Goal: Transaction & Acquisition: Purchase product/service

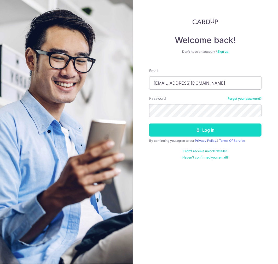
click at [213, 129] on button "Log in" at bounding box center [205, 129] width 112 height 13
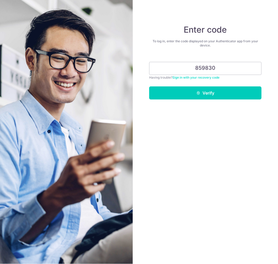
type input "859830"
click at [149, 86] on button "Verify" at bounding box center [205, 92] width 112 height 13
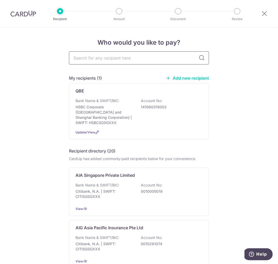
click at [105, 58] on input "text" at bounding box center [139, 57] width 140 height 13
type input "singlife"
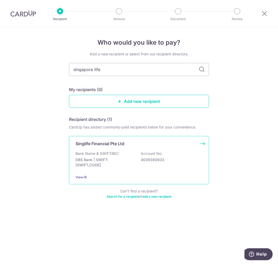
type input "singapore life"
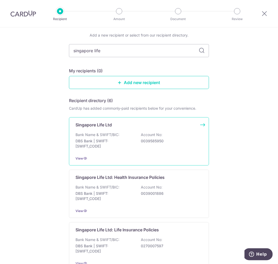
scroll to position [29, 0]
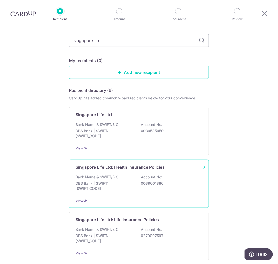
click at [117, 186] on p "DBS Bank | SWIFT: DBSSSGSGXXX" at bounding box center [104, 186] width 58 height 10
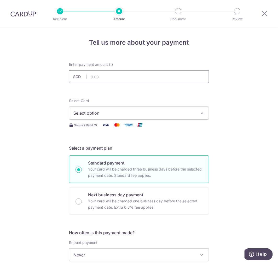
click at [103, 75] on input "text" at bounding box center [139, 76] width 140 height 13
type input "2,101.50"
click at [57, 94] on div "Tell us more about your payment Enter payment amount SGD 2,101.50 2101.50 Selec…" at bounding box center [139, 263] width 278 height 472
click at [127, 113] on span "Select option" at bounding box center [134, 113] width 122 height 6
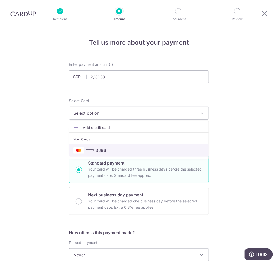
click at [90, 151] on span "**** 3696" at bounding box center [96, 150] width 20 height 6
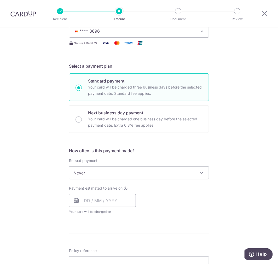
scroll to position [87, 0]
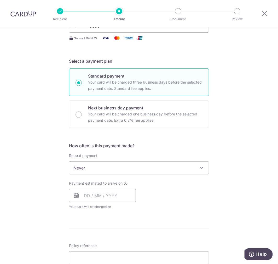
click at [105, 167] on span "Never" at bounding box center [138, 167] width 139 height 13
click at [95, 194] on input "text" at bounding box center [102, 195] width 67 height 13
click at [228, 185] on div "Tell us more about your payment Enter payment amount SGD 2,101.50 2101.50 Selec…" at bounding box center [139, 177] width 278 height 472
click at [83, 195] on input "text" at bounding box center [102, 195] width 67 height 13
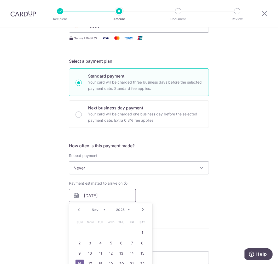
scroll to position [116, 0]
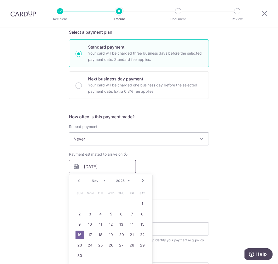
type input "16/11/2025"
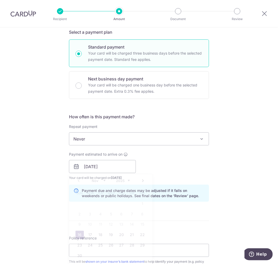
click at [239, 145] on div "Tell us more about your payment Enter payment amount SGD 2,101.50 2101.50 Selec…" at bounding box center [139, 158] width 278 height 493
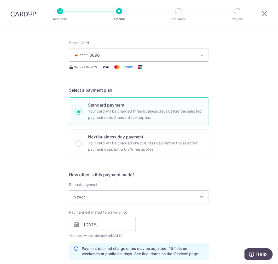
scroll to position [0, 0]
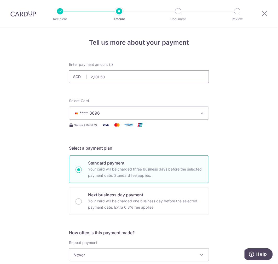
drag, startPoint x: 118, startPoint y: 77, endPoint x: 32, endPoint y: 73, distance: 85.7
paste input "899.0"
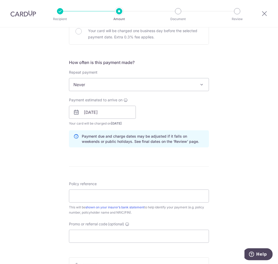
scroll to position [174, 0]
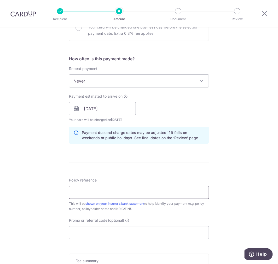
type input "899.00"
click at [95, 189] on input "Policy reference" at bounding box center [139, 192] width 140 height 13
click at [88, 192] on input "Policy reference" at bounding box center [139, 192] width 140 height 13
paste input "Singlife Shield : 27676537"
click at [131, 191] on input "Singlife Shield : 27676537" at bounding box center [139, 192] width 140 height 13
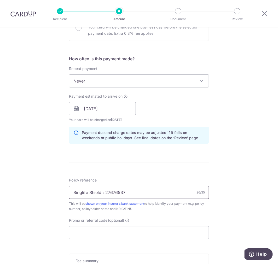
drag, startPoint x: 86, startPoint y: 192, endPoint x: 53, endPoint y: 189, distance: 33.3
click at [54, 190] on div "Tell us more about your payment Enter payment amount SGD 899.00 899.00 Select C…" at bounding box center [139, 100] width 278 height 493
type input "SL Shield : 27676537 Khoo Kim Hock"
click at [123, 234] on input "Promo or referral code (optional)" at bounding box center [139, 232] width 140 height 13
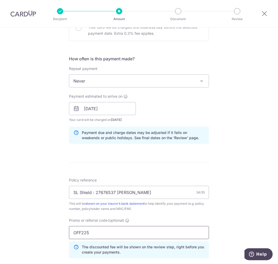
type input "OFF225"
click at [117, 167] on form "Enter payment amount SGD 899.00 899.00 Select Card **** 3696 Add credit card Yo…" at bounding box center [139, 117] width 140 height 458
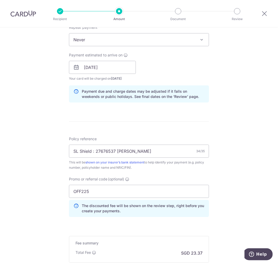
scroll to position [280, 0]
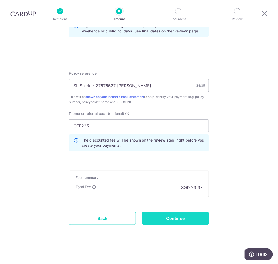
click at [181, 220] on input "Continue" at bounding box center [175, 218] width 67 height 13
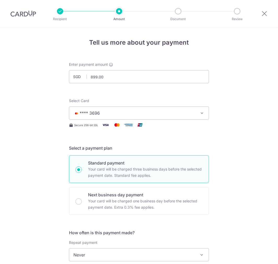
scroll to position [288, 0]
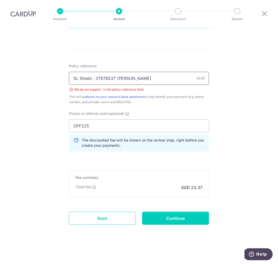
drag, startPoint x: 92, startPoint y: 79, endPoint x: 107, endPoint y: 47, distance: 35.5
click at [92, 78] on input "SL Shield : 27676537 Khoo Kim Hock" at bounding box center [139, 78] width 140 height 13
type input "SL Shield - 27676537 [PERSON_NAME]"
click at [177, 214] on input "Continue" at bounding box center [175, 218] width 67 height 13
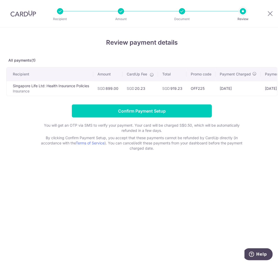
scroll to position [0, 52]
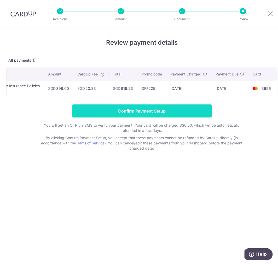
click at [137, 115] on input "Confirm Payment Setup" at bounding box center [142, 110] width 140 height 13
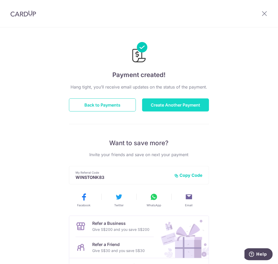
click at [182, 108] on button "Create Another Payment" at bounding box center [175, 104] width 67 height 13
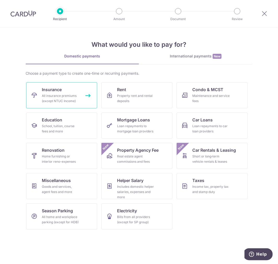
click at [54, 95] on div "All insurance premiums (except NTUC Income)" at bounding box center [61, 98] width 38 height 10
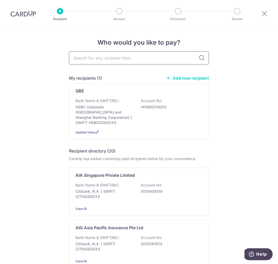
click at [136, 59] on input "text" at bounding box center [139, 57] width 140 height 13
type input "singapore life"
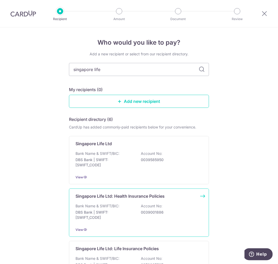
click at [129, 217] on p "DBS Bank | SWIFT: DBSSSGSGXXX" at bounding box center [104, 214] width 58 height 10
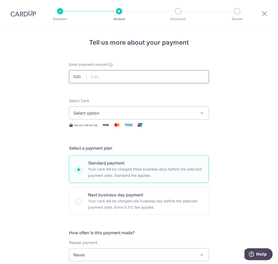
click at [109, 74] on input "text" at bounding box center [139, 76] width 140 height 13
type input "1,202.50"
click at [102, 95] on form "Enter payment amount SGD 1,202.50 1202.50 Select Card Select option Add credit …" at bounding box center [139, 268] width 140 height 413
click at [104, 116] on span "Select option" at bounding box center [134, 113] width 122 height 6
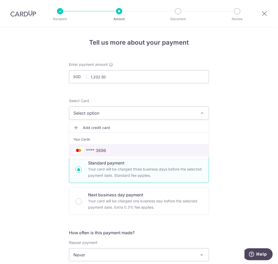
click at [99, 148] on span "**** 3696" at bounding box center [96, 150] width 20 height 6
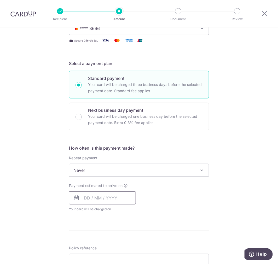
scroll to position [87, 0]
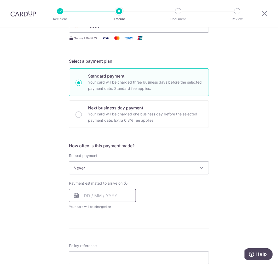
click at [101, 196] on input "text" at bounding box center [102, 195] width 67 height 13
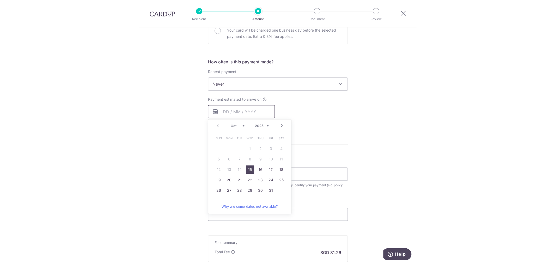
scroll to position [174, 0]
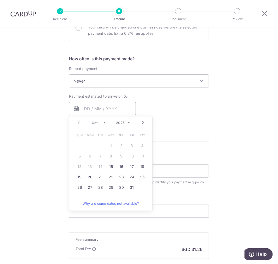
click at [140, 122] on link "Next" at bounding box center [143, 122] width 6 height 6
click at [203, 114] on div "Payment estimated to arrive on Prev Next Oct Nov Dec 2025 2026 2027 2028 2029 2…" at bounding box center [139, 108] width 146 height 29
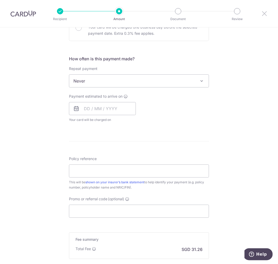
click at [263, 11] on icon at bounding box center [264, 13] width 6 height 7
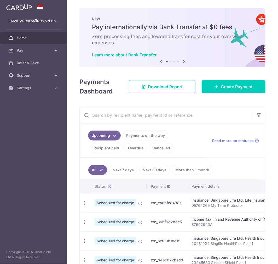
click at [197, 169] on link "More than 1 month" at bounding box center [192, 170] width 41 height 10
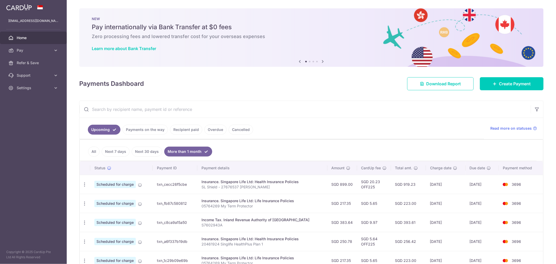
drag, startPoint x: 456, startPoint y: 187, endPoint x: 470, endPoint y: 187, distance: 14.6
click at [277, 187] on tr "Update payment Cancel payment Scheduled for charge txn_cecc26f5cbe Insurance. S…" at bounding box center [312, 184] width 464 height 19
click at [87, 185] on icon "button" at bounding box center [84, 184] width 5 height 5
click at [126, 199] on span "Update payment" at bounding box center [112, 199] width 35 height 6
radio input "true"
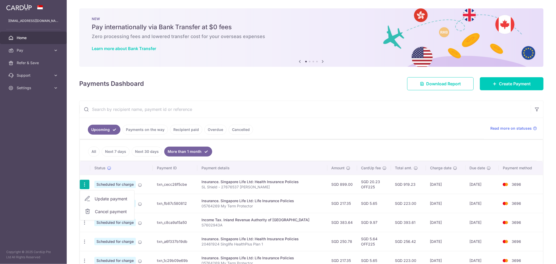
type input "899.00"
type input "16/11/2025"
type input "SL Shield - 27676537 Khoo Kim Hock"
type input "OFF225"
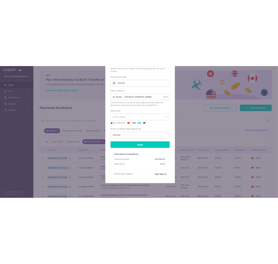
scroll to position [159, 0]
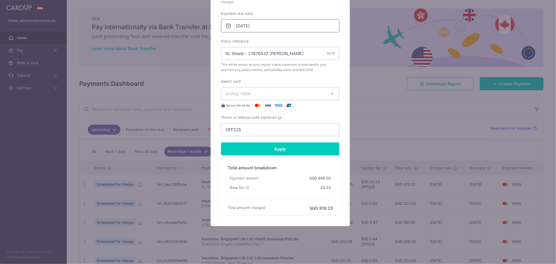
click at [252, 27] on input "16/11/2025" at bounding box center [280, 25] width 118 height 13
click at [230, 39] on link "Prev" at bounding box center [229, 40] width 6 height 6
click at [277, 40] on link "Next" at bounding box center [293, 40] width 6 height 6
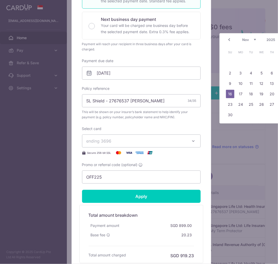
scroll to position [43, 0]
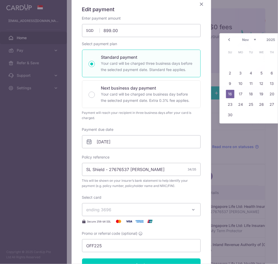
click at [199, 4] on icon "Close" at bounding box center [201, 4] width 6 height 7
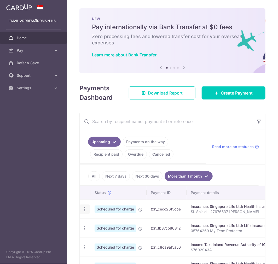
click at [83, 210] on icon "button" at bounding box center [84, 208] width 5 height 5
click at [110, 225] on span "Update payment" at bounding box center [112, 223] width 35 height 6
radio input "true"
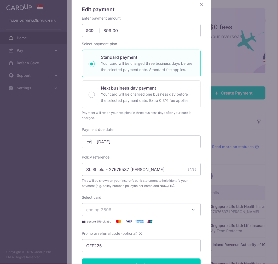
scroll to position [0, 0]
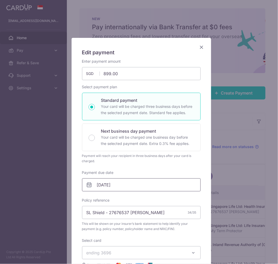
click at [124, 187] on input "16/11/2025" at bounding box center [141, 184] width 118 height 13
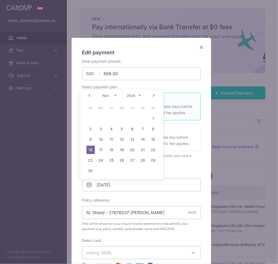
click at [90, 94] on link "Prev" at bounding box center [89, 95] width 6 height 6
click at [143, 160] on link "31" at bounding box center [143, 160] width 8 height 8
type input "[DATE]"
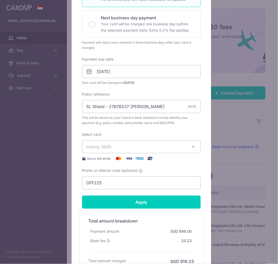
scroll to position [116, 0]
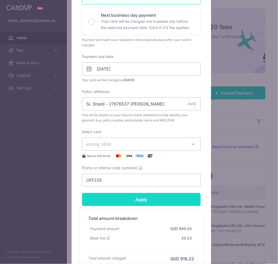
click at [143, 200] on input "Apply" at bounding box center [141, 199] width 118 height 13
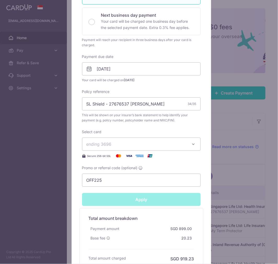
type input "Successfully Applied"
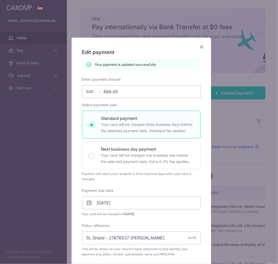
scroll to position [0, 0]
click at [230, 122] on div "Edit payment By clicking apply, you will make changes to all payments to Singap…" at bounding box center [139, 132] width 278 height 264
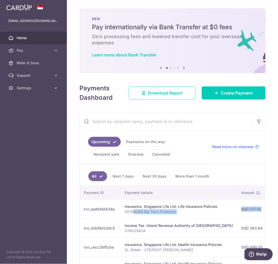
scroll to position [0, 228]
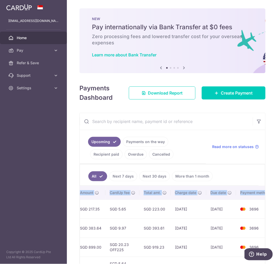
drag, startPoint x: 200, startPoint y: 212, endPoint x: 269, endPoint y: 212, distance: 69.1
click at [269, 212] on div "× Pause Schedule Pause all future payments in this series Pause just this one p…" at bounding box center [172, 132] width 211 height 264
drag, startPoint x: 210, startPoint y: 209, endPoint x: 212, endPoint y: 207, distance: 2.8
click at [210, 209] on td "[DATE]" at bounding box center [221, 208] width 30 height 19
click at [209, 212] on td "[DATE]" at bounding box center [221, 208] width 30 height 19
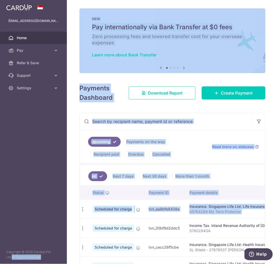
scroll to position [0, 0]
drag, startPoint x: 206, startPoint y: 209, endPoint x: 61, endPoint y: 218, distance: 145.3
click at [61, 218] on main "khoo.winston@gmail.com Home Pay Payments Recipients Cards Refer & Save Support …" at bounding box center [139, 132] width 278 height 264
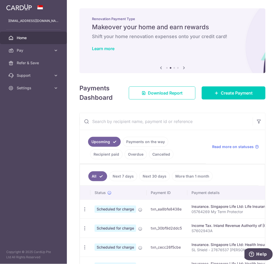
click at [172, 220] on td "txn_30bf9d2ddc5" at bounding box center [166, 227] width 41 height 19
click at [191, 176] on link "More than 1 month" at bounding box center [192, 176] width 41 height 10
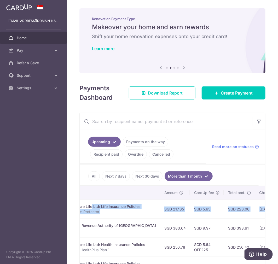
scroll to position [0, 228]
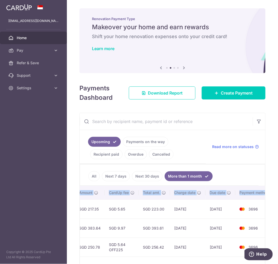
drag, startPoint x: 248, startPoint y: 211, endPoint x: 272, endPoint y: 211, distance: 23.8
click at [272, 211] on div "× Pause Schedule Pause all future payments in this series Pause just this one p…" at bounding box center [172, 132] width 211 height 264
click at [218, 210] on td "21/11/2025" at bounding box center [220, 208] width 30 height 19
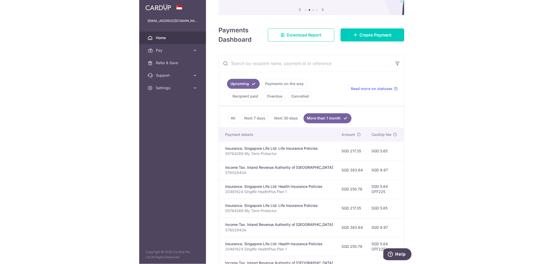
scroll to position [0, 0]
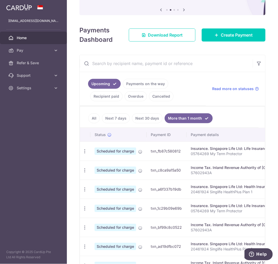
drag, startPoint x: 179, startPoint y: 202, endPoint x: 59, endPoint y: 209, distance: 119.9
click at [59, 209] on main "khoo.winston@gmail.com Home Pay Payments Recipients Cards Refer & Save Support …" at bounding box center [139, 132] width 278 height 264
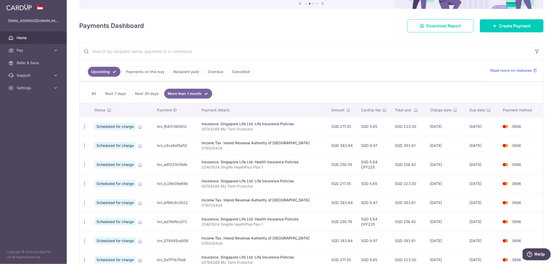
click at [277, 159] on td "Insurance. Singapore Life Ltd: Health Insurance Policies 20461924 Singlife Heal…" at bounding box center [262, 164] width 130 height 19
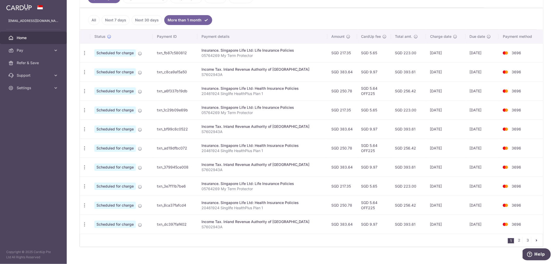
scroll to position [140, 0]
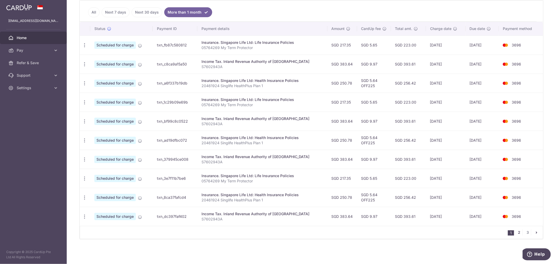
click at [277, 230] on link "2" at bounding box center [520, 232] width 6 height 6
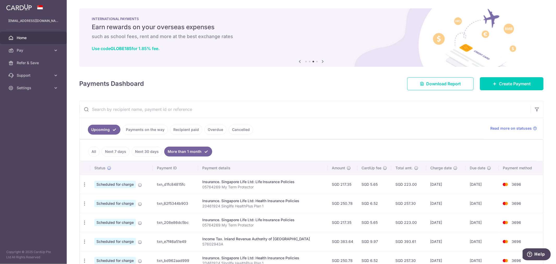
click at [254, 111] on input "text" at bounding box center [306, 109] width 452 height 17
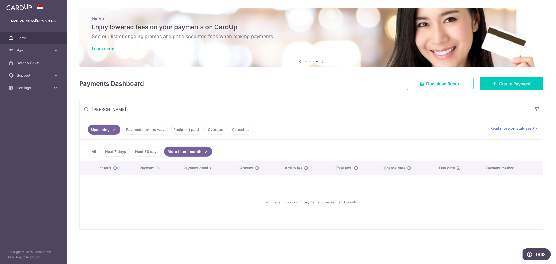
type input "khoo kim hoc"
click at [154, 151] on link "Next 30 days" at bounding box center [147, 152] width 31 height 10
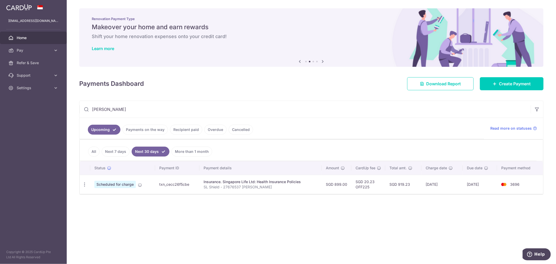
click at [142, 108] on input "khoo kim hoc" at bounding box center [306, 109] width 452 height 17
click at [19, 48] on span "Pay" at bounding box center [34, 50] width 34 height 5
click at [45, 63] on span "Payments" at bounding box center [34, 62] width 34 height 5
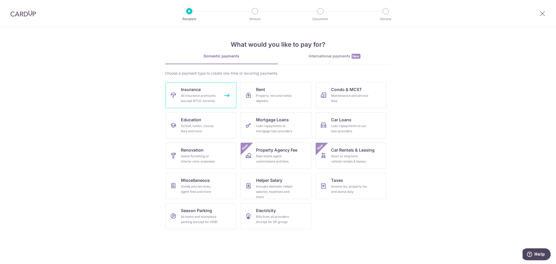
click at [210, 93] on div "All insurance premiums (except NTUC Income)" at bounding box center [200, 98] width 38 height 10
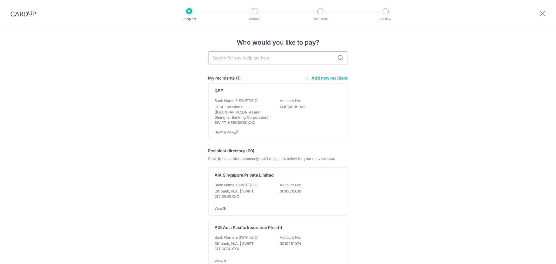
click at [279, 56] on input "text" at bounding box center [278, 57] width 140 height 13
type input "singapore life"
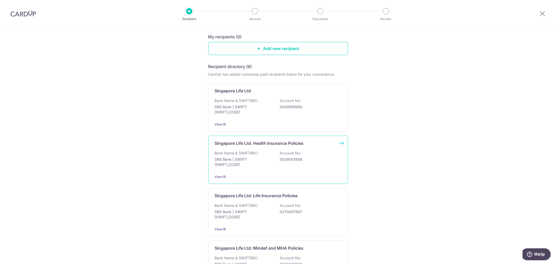
scroll to position [58, 0]
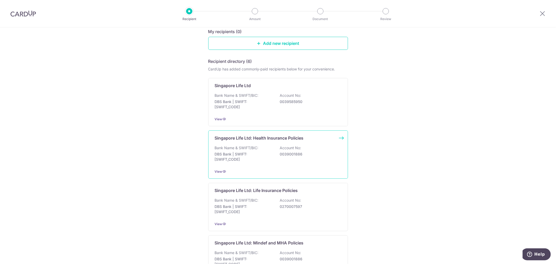
click at [282, 162] on div "Bank Name & SWIFT/BIC: DBS Bank | SWIFT: [SWIFT_CODE] Account No: 0039001886" at bounding box center [278, 154] width 127 height 19
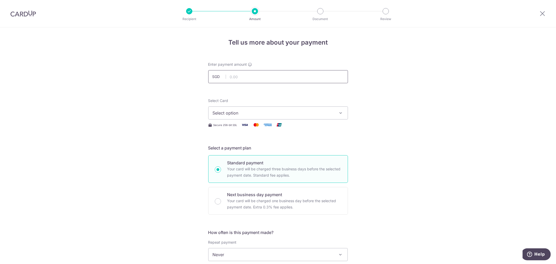
click at [264, 72] on input "text" at bounding box center [278, 76] width 140 height 13
type input "1,202.50"
click at [241, 106] on div "Select Card Select option Add credit card Your Cards **** 3696" at bounding box center [278, 108] width 140 height 21
click at [232, 116] on button "Select option" at bounding box center [278, 112] width 140 height 13
click at [239, 153] on span "**** 3696" at bounding box center [235, 150] width 20 height 6
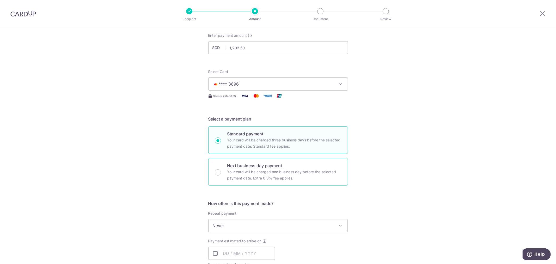
scroll to position [87, 0]
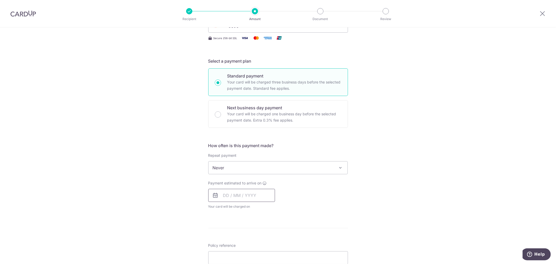
click at [230, 193] on input "text" at bounding box center [241, 195] width 67 height 13
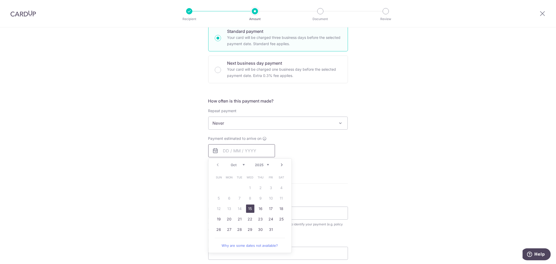
scroll to position [174, 0]
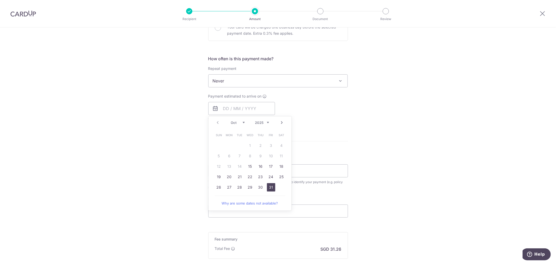
click at [270, 189] on link "31" at bounding box center [271, 187] width 8 height 8
type input "[DATE]"
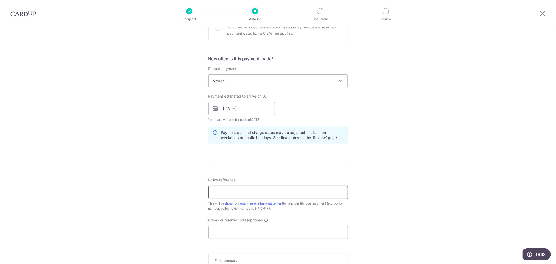
click at [264, 191] on input "Policy reference" at bounding box center [278, 192] width 140 height 13
click at [218, 192] on input "SL HealthPlus - 27676546 [PERSON_NAME]" at bounding box center [278, 192] width 140 height 13
click at [231, 191] on input "SL HealthPlus - 27676546 [PERSON_NAME]" at bounding box center [278, 192] width 140 height 13
click at [290, 192] on input "SL [DOMAIN_NAME] - 27676546 [PERSON_NAME]" at bounding box center [278, 192] width 140 height 13
type input "SL [DOMAIN_NAME] - 27676546 [PERSON_NAME]"
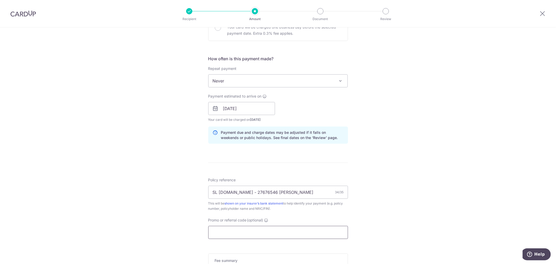
click at [241, 237] on input "Promo or referral code (optional)" at bounding box center [278, 232] width 140 height 13
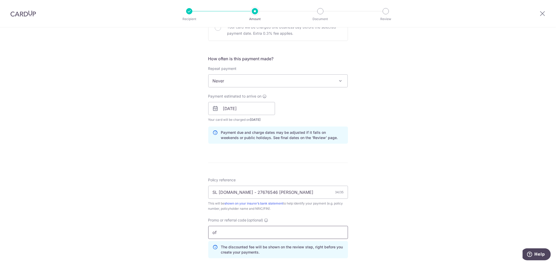
type input "o"
type input "OFF225"
click at [330, 171] on form "Enter payment amount SGD 1,202.50 1202.50 Select Card **** 3696 Add credit card…" at bounding box center [278, 117] width 140 height 458
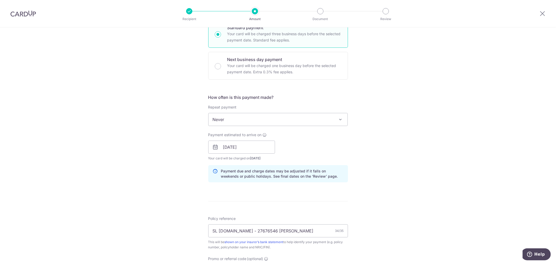
scroll to position [280, 0]
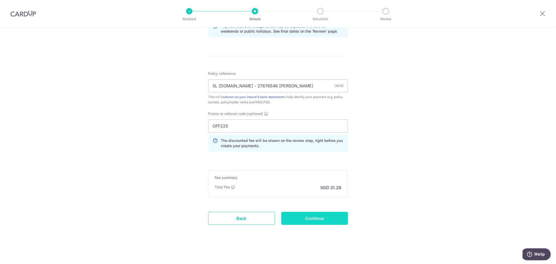
drag, startPoint x: 326, startPoint y: 220, endPoint x: 329, endPoint y: 216, distance: 5.4
click at [326, 220] on input "Continue" at bounding box center [315, 218] width 67 height 13
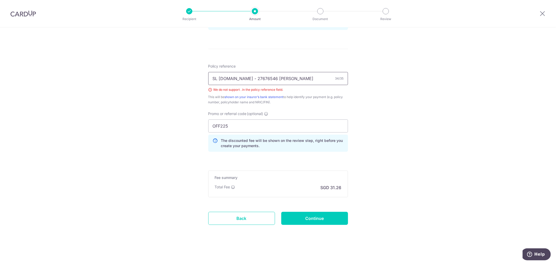
click at [223, 80] on input "SL [DOMAIN_NAME] - 27676546 [PERSON_NAME]" at bounding box center [278, 78] width 140 height 13
type input "SL HPlus - 27676546 [PERSON_NAME]"
click at [307, 211] on form "Enter payment amount SGD 1,202.50 1202.50 Select Card **** 3696 Add credit card…" at bounding box center [278, 6] width 140 height 465
click at [311, 216] on input "Continue" at bounding box center [315, 218] width 67 height 13
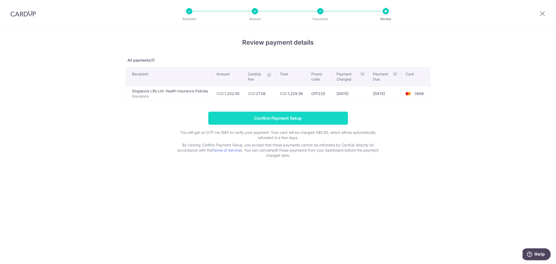
click at [284, 121] on input "Confirm Payment Setup" at bounding box center [278, 118] width 140 height 13
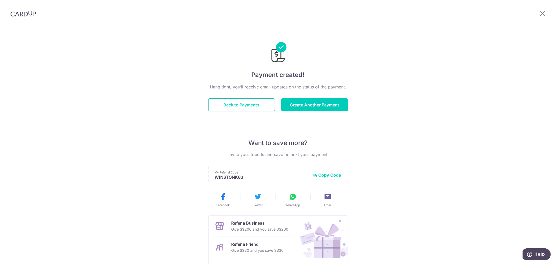
click at [253, 106] on button "Back to Payments" at bounding box center [241, 104] width 67 height 13
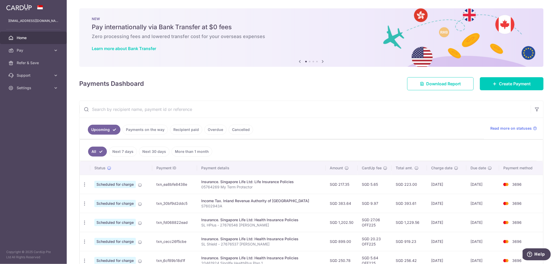
click at [160, 148] on link "Next 30 days" at bounding box center [154, 152] width 31 height 10
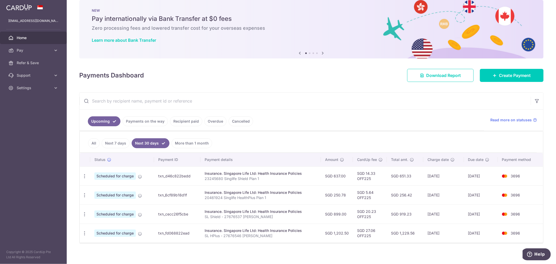
scroll to position [13, 0]
